Goal: Information Seeking & Learning: Learn about a topic

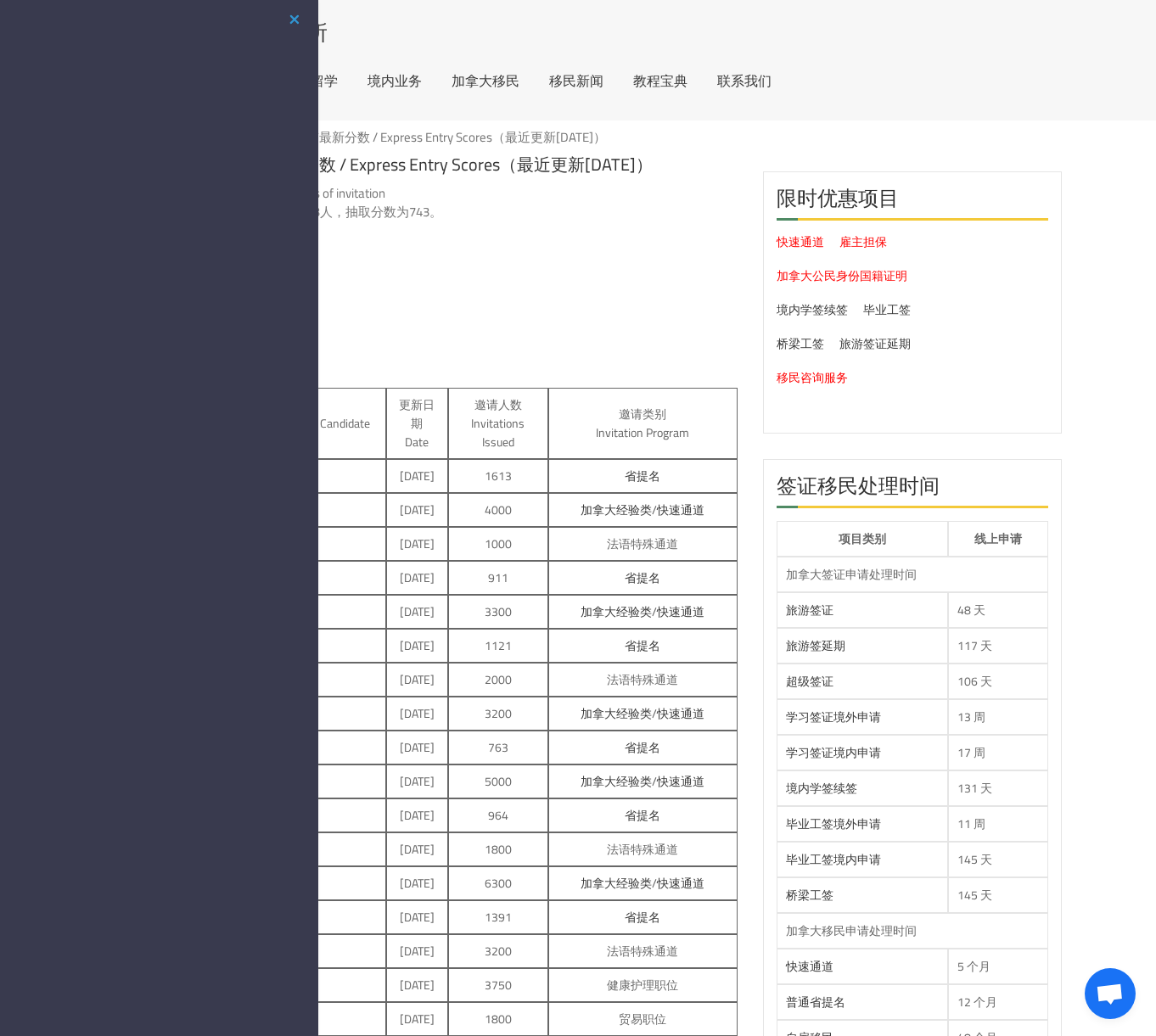
click at [574, 303] on li "快速通道技术移民：" at bounding box center [443, 298] width 588 height 18
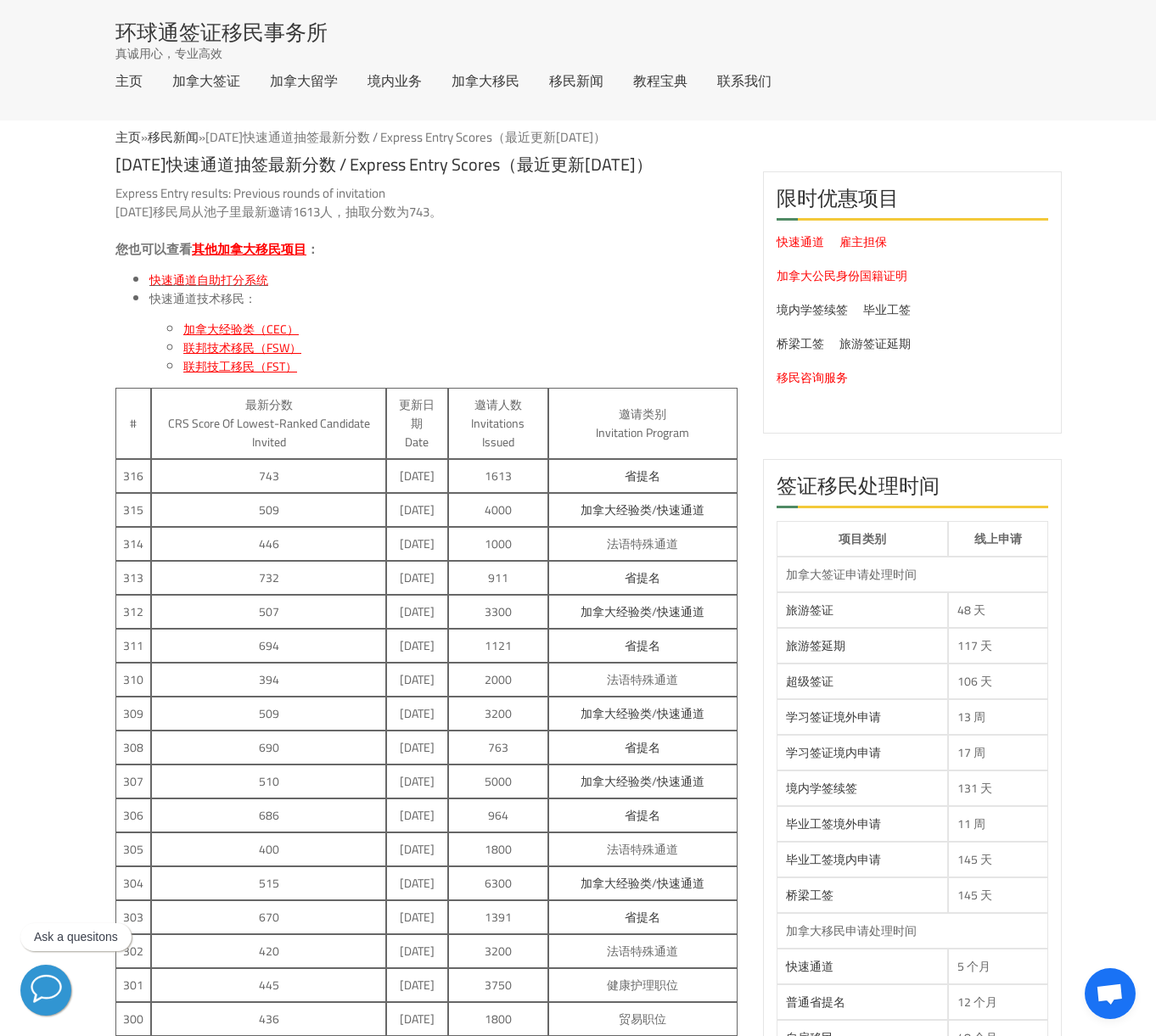
click at [218, 321] on span "加拿大经验类（CEC）" at bounding box center [240, 328] width 115 height 22
click at [193, 133] on link "移民新闻" at bounding box center [172, 137] width 51 height 25
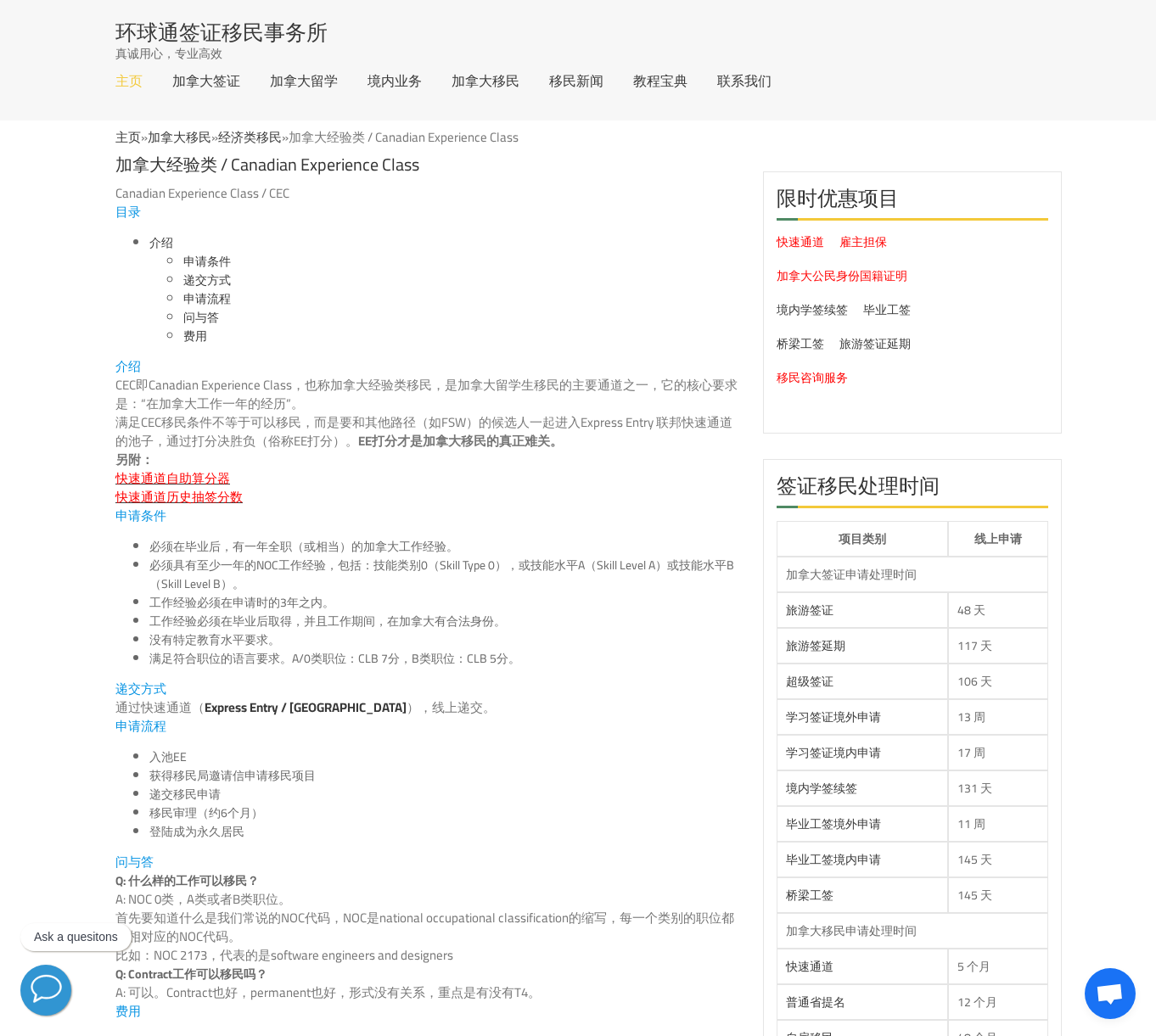
click at [122, 87] on link "主页" at bounding box center [128, 80] width 27 height 13
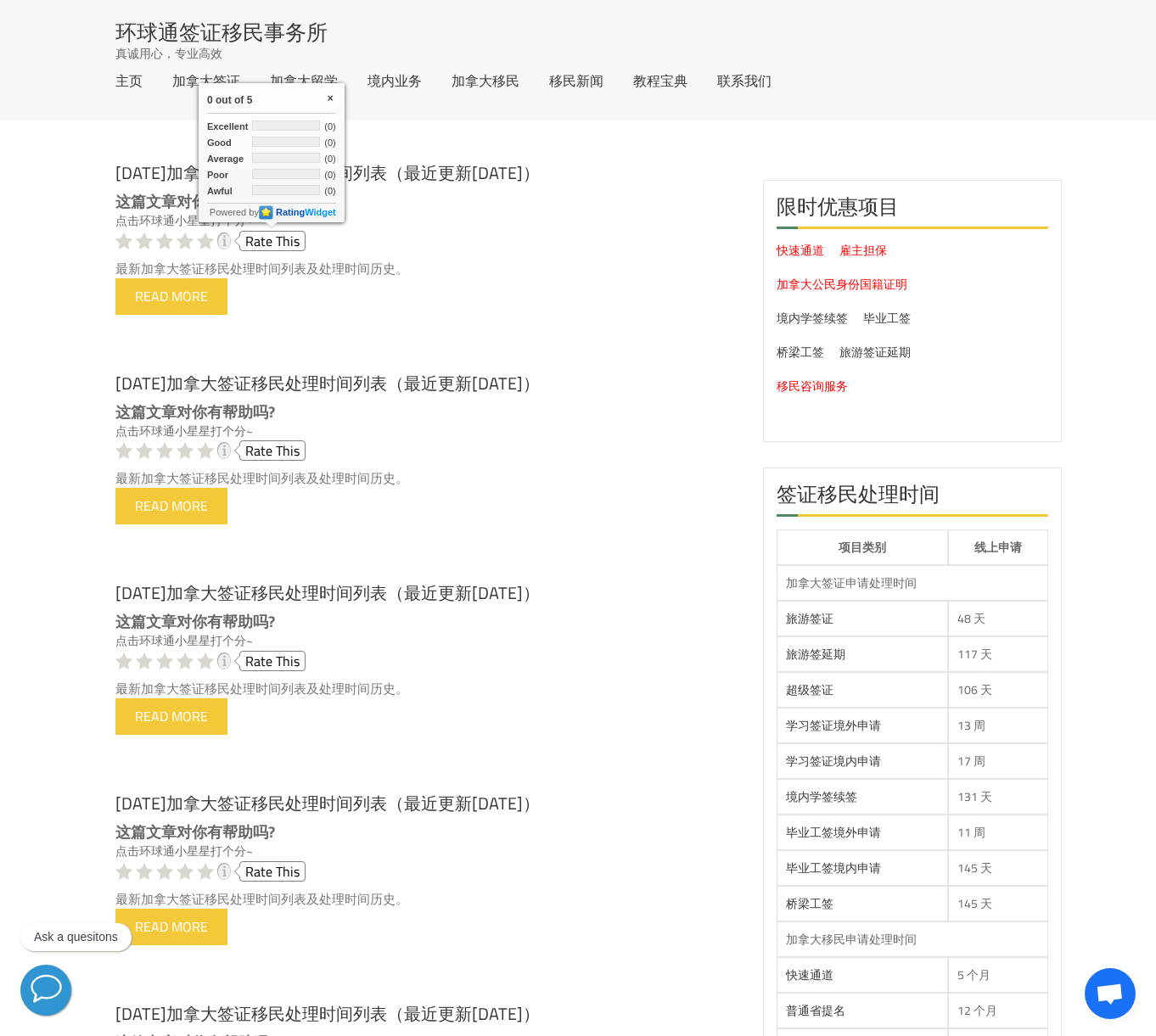
click at [261, 322] on div "这篇文章对你有帮助吗? 点击环球通小星星打个分~ Rate this 最新加拿大签证移民处理时间列表及处理时间历史。 Read More" at bounding box center [425, 261] width 622 height 138
